Goal: Information Seeking & Learning: Check status

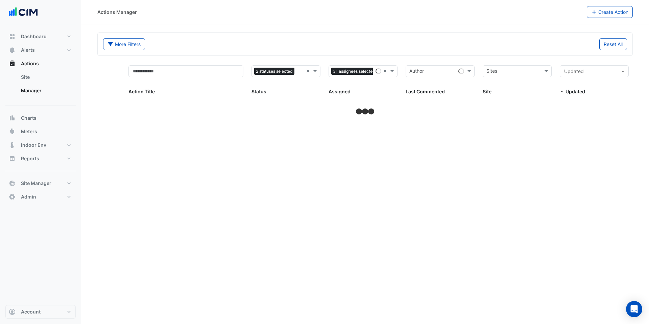
select select "***"
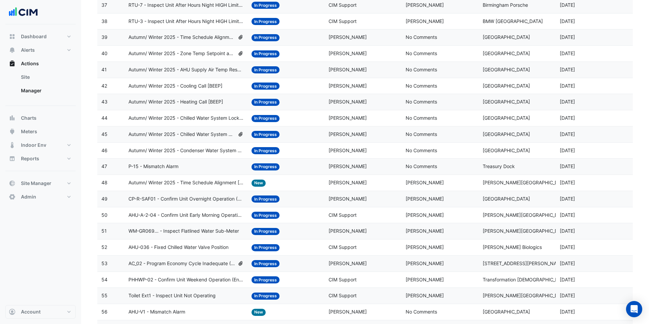
scroll to position [690, 0]
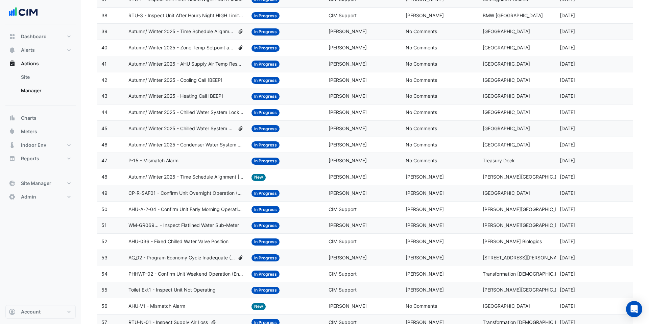
click at [205, 184] on datatable-body-cell "Action Title: Autumn/ Winter 2025 - Time Schedule Alignment [BEEP]" at bounding box center [185, 177] width 123 height 16
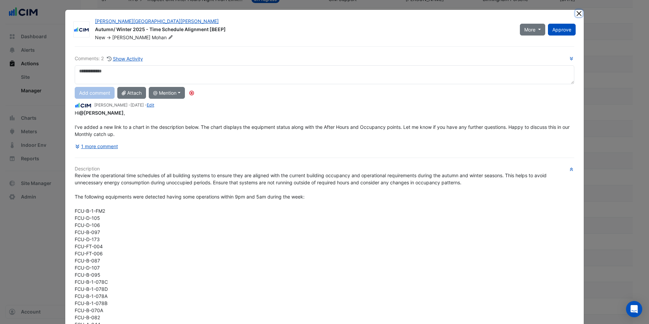
click at [579, 16] on button "Close" at bounding box center [579, 13] width 7 height 7
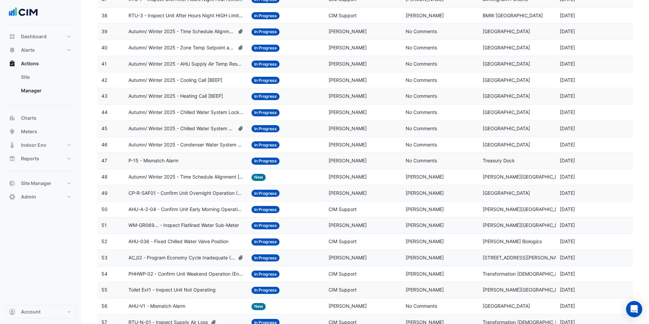
click at [190, 255] on span "AC_02 - Program Economy Cycle Inadequate (Energy Saving)" at bounding box center [182, 258] width 107 height 8
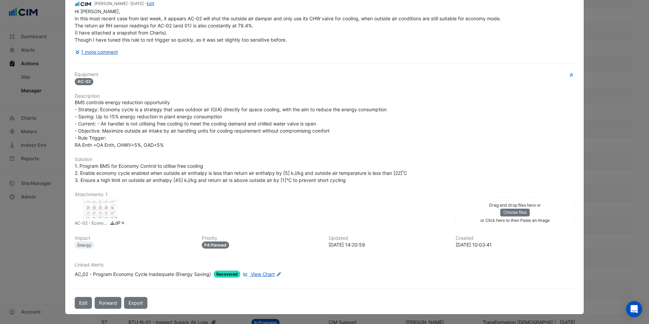
scroll to position [0, 0]
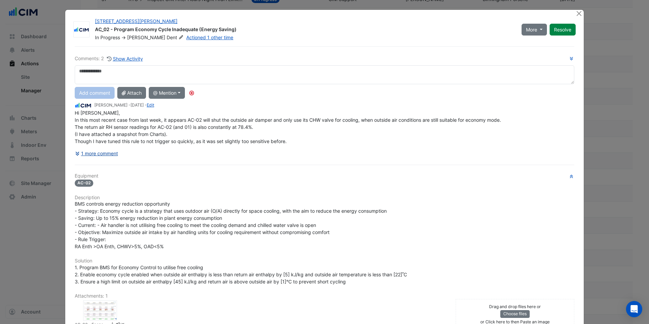
click at [111, 156] on button "1 more comment" at bounding box center [97, 153] width 44 height 12
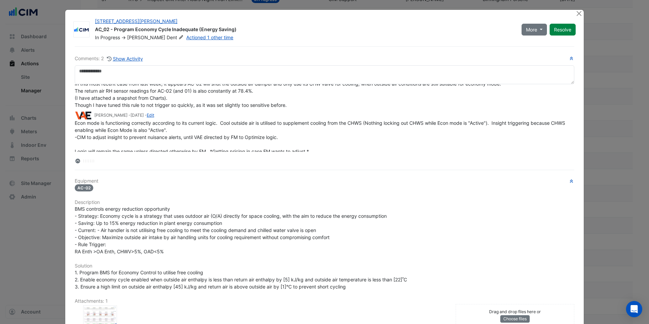
scroll to position [25, 0]
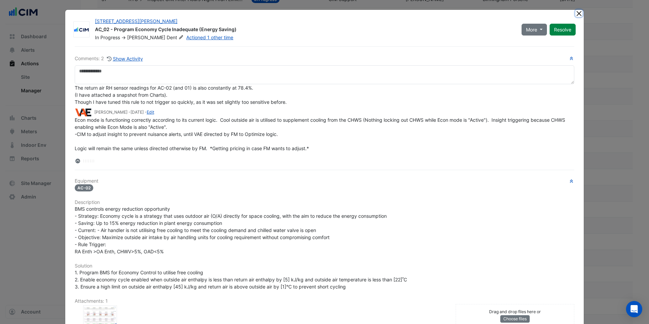
click at [576, 14] on button "Close" at bounding box center [579, 13] width 7 height 7
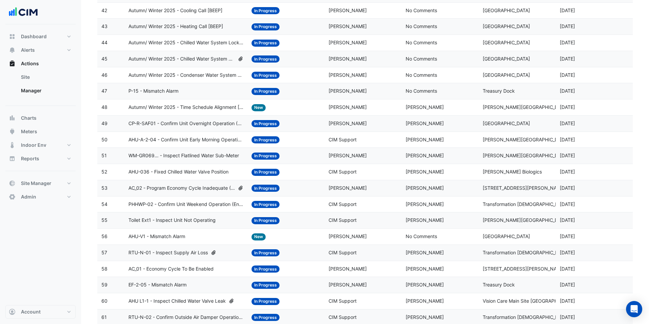
scroll to position [795, 0]
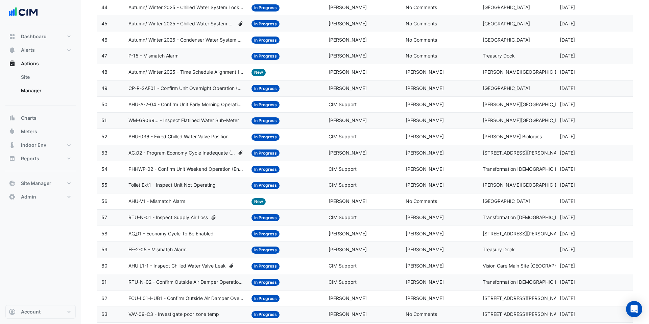
click at [166, 244] on datatable-body-cell "Action Title: EF-2-05 - Mismatch Alarm" at bounding box center [185, 250] width 123 height 16
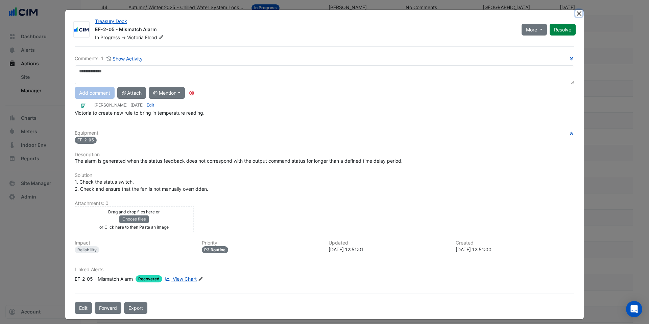
click at [579, 15] on button "Close" at bounding box center [579, 13] width 7 height 7
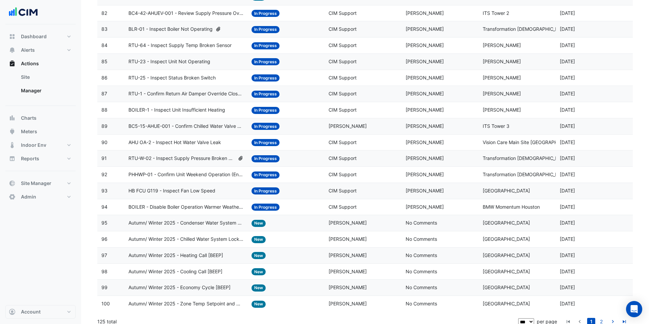
scroll to position [1409, 0]
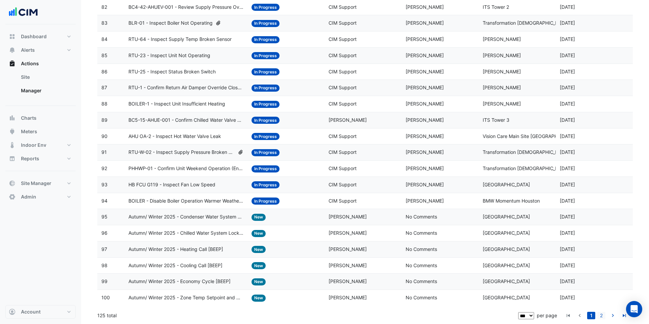
click at [602, 316] on link "2" at bounding box center [602, 315] width 8 height 7
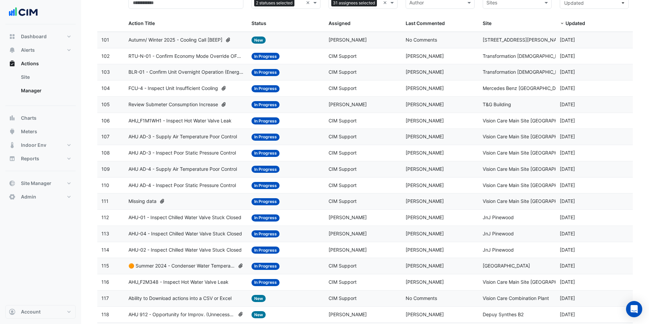
scroll to position [182, 0]
